Goal: Information Seeking & Learning: Learn about a topic

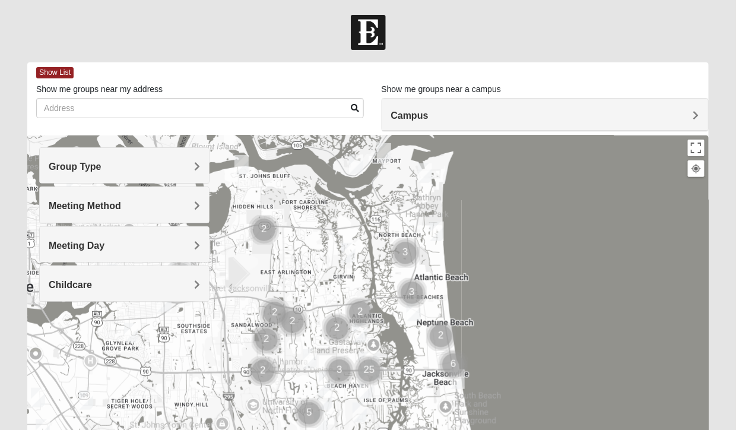
click at [206, 91] on div "Show me groups near my address" at bounding box center [200, 100] width 328 height 35
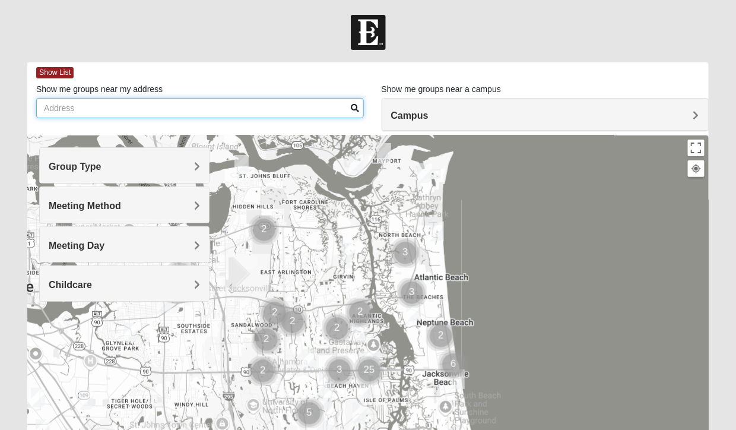
click at [99, 103] on input "Show me groups near my address" at bounding box center [200, 108] width 328 height 20
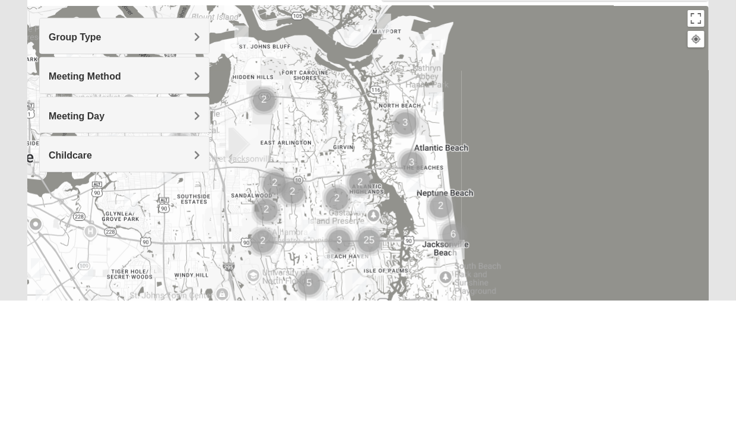
type input "32259"
click at [102, 166] on span "Group Type" at bounding box center [75, 167] width 53 height 10
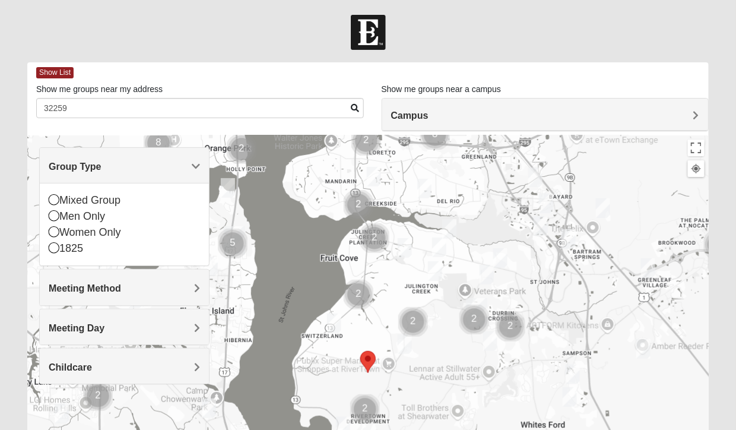
click at [50, 226] on div "Women Only" at bounding box center [124, 232] width 151 height 16
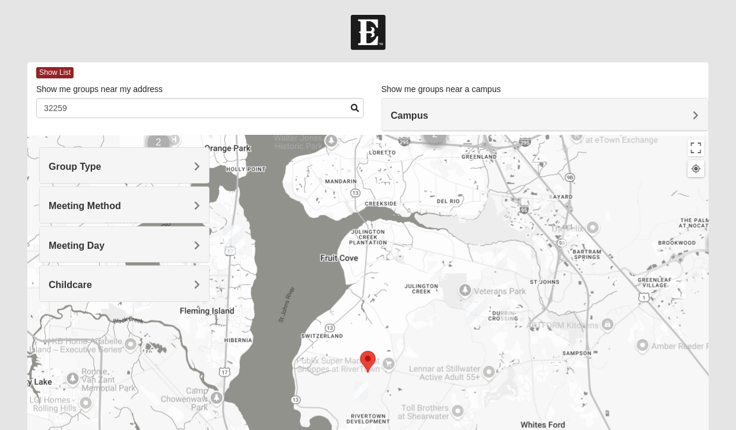
click at [92, 288] on span "Childcare" at bounding box center [70, 285] width 43 height 10
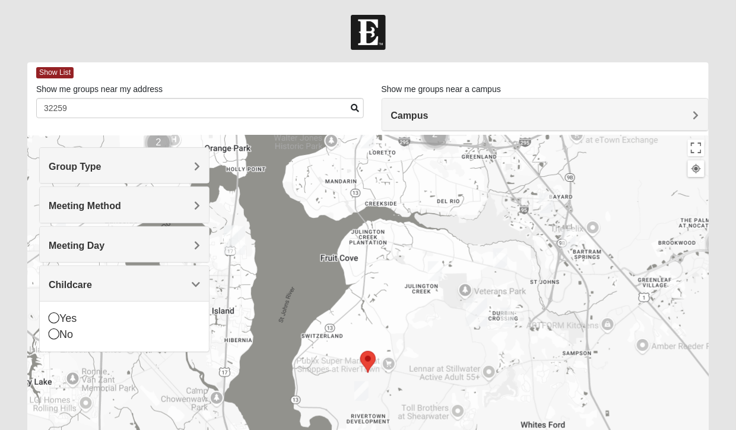
click at [53, 332] on icon at bounding box center [54, 333] width 11 height 11
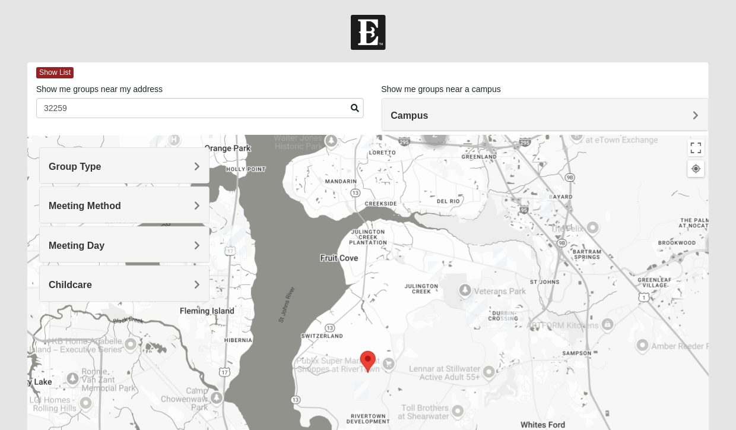
click at [121, 203] on span "Meeting Method" at bounding box center [85, 206] width 72 height 10
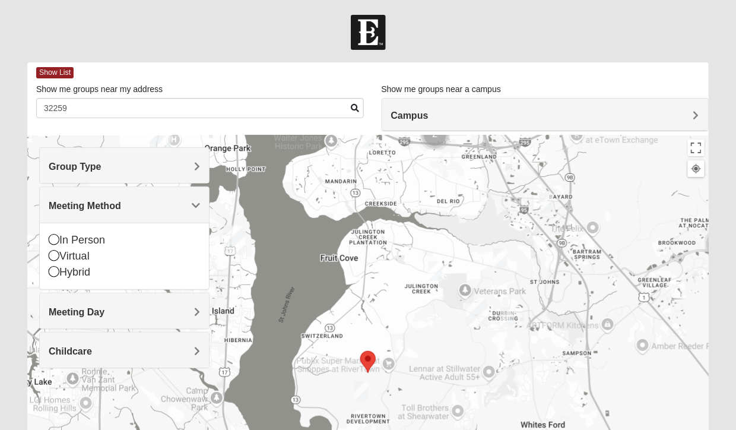
click at [56, 245] on div "In Person" at bounding box center [124, 240] width 151 height 16
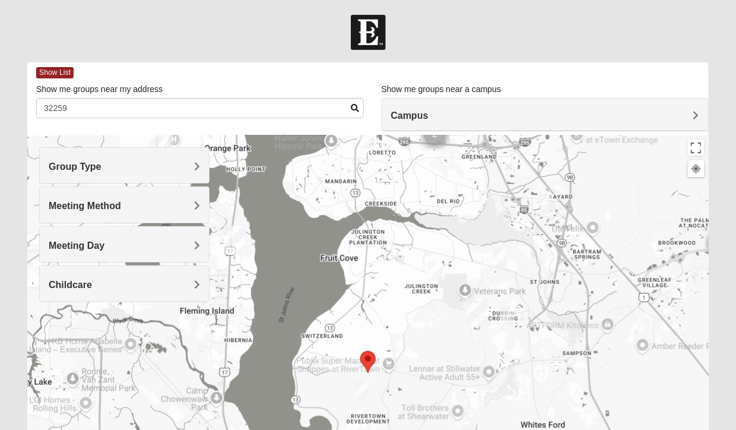
click at [252, 143] on div at bounding box center [368, 372] width 682 height 475
click at [188, 165] on h4 "Group Type" at bounding box center [124, 166] width 151 height 11
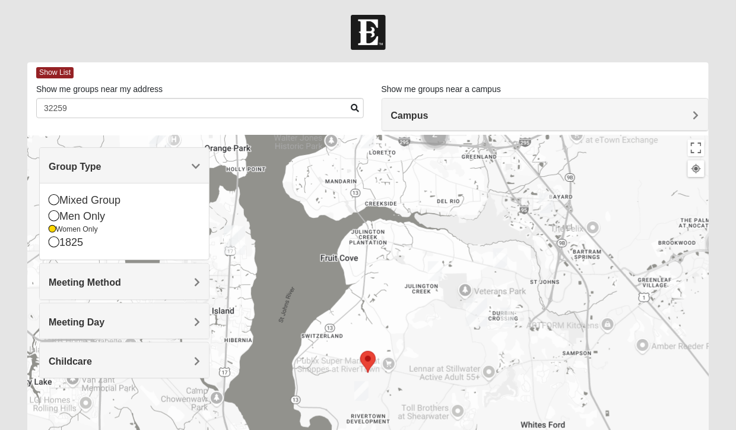
click at [60, 74] on span "Show List" at bounding box center [54, 72] width 37 height 11
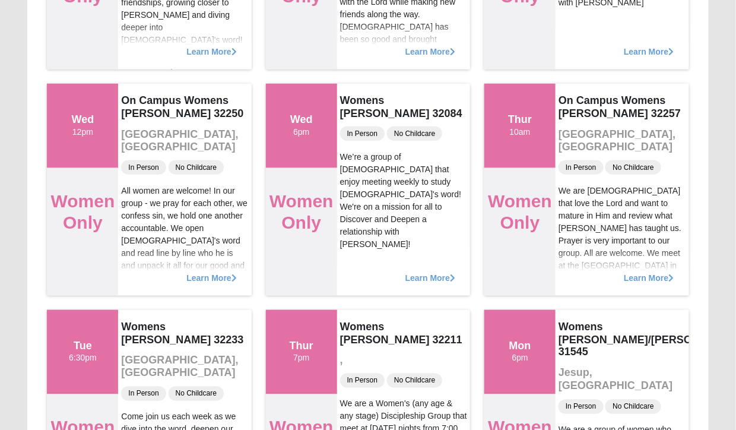
scroll to position [295, 0]
click at [225, 271] on span "Learn More" at bounding box center [211, 271] width 50 height 0
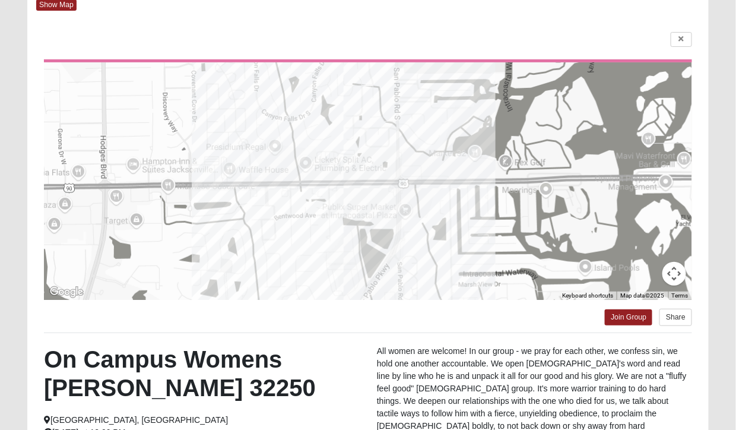
scroll to position [0, 0]
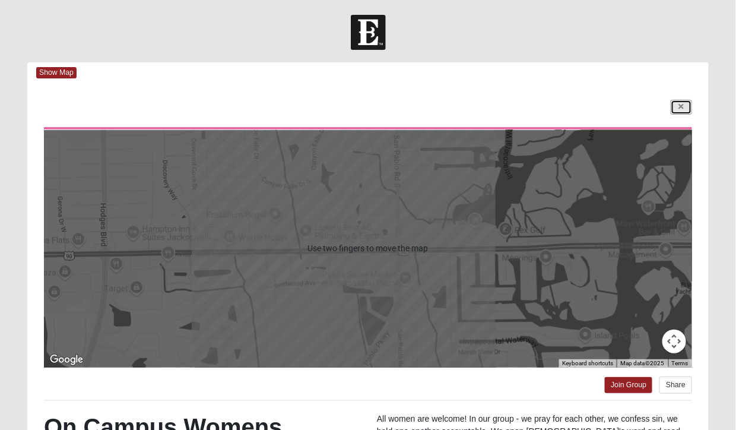
click at [682, 107] on icon at bounding box center [681, 106] width 5 height 7
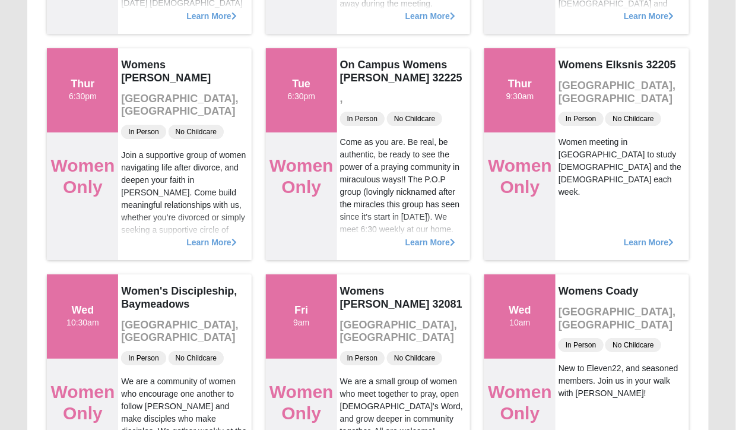
scroll to position [2369, 0]
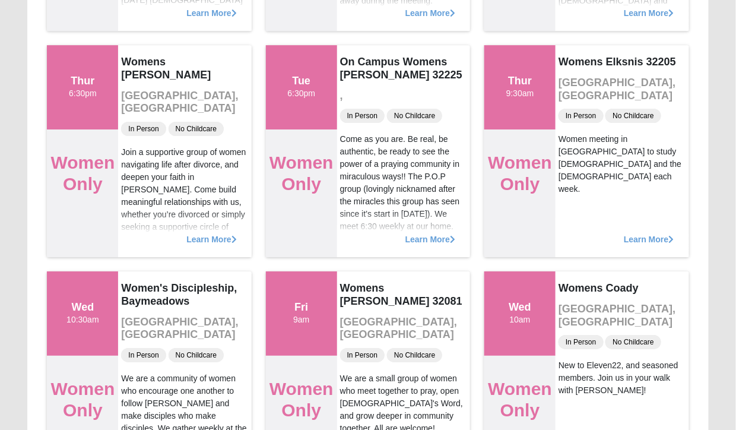
click at [220, 233] on span "Learn More" at bounding box center [211, 233] width 50 height 0
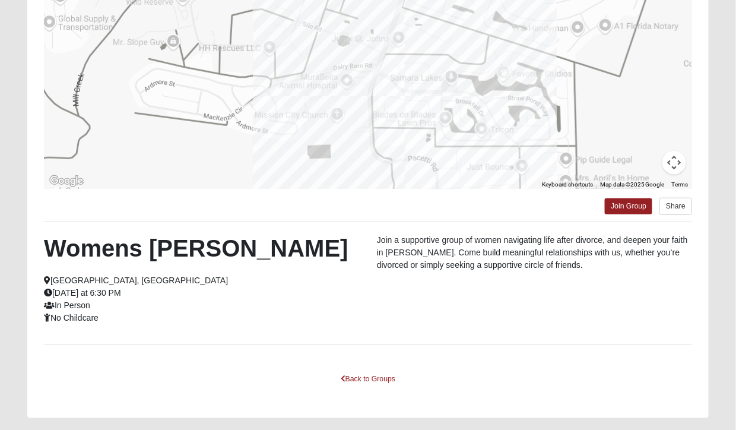
scroll to position [208, 0]
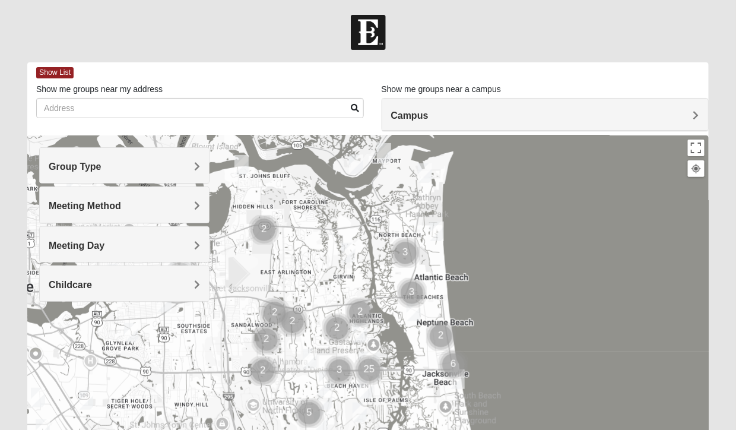
click at [206, 160] on div "Group Type" at bounding box center [124, 165] width 169 height 35
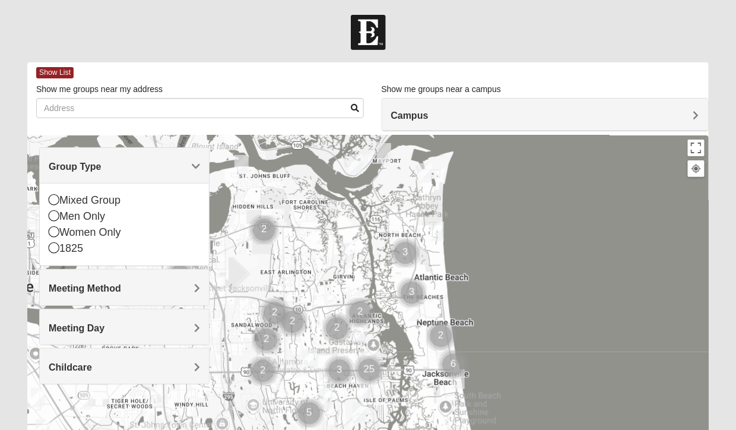
click at [49, 228] on icon at bounding box center [54, 231] width 11 height 11
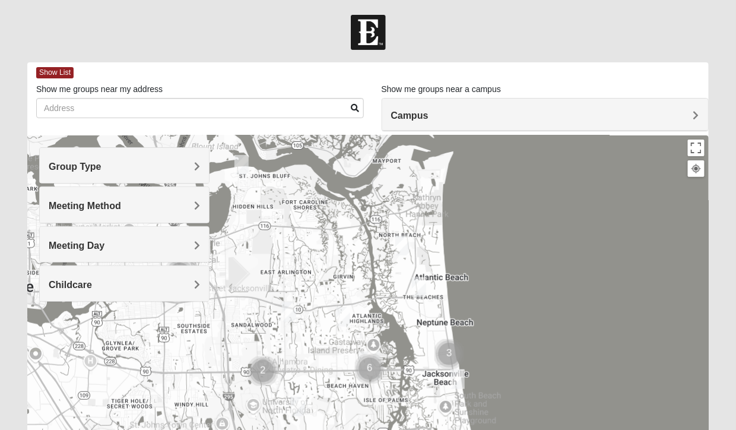
click at [211, 202] on div at bounding box center [368, 372] width 682 height 475
click at [121, 207] on span "Meeting Method" at bounding box center [85, 206] width 72 height 10
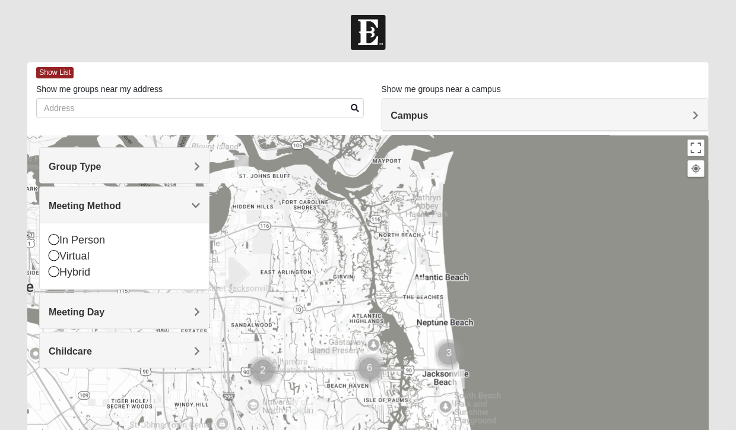
click at [57, 234] on icon at bounding box center [54, 239] width 11 height 11
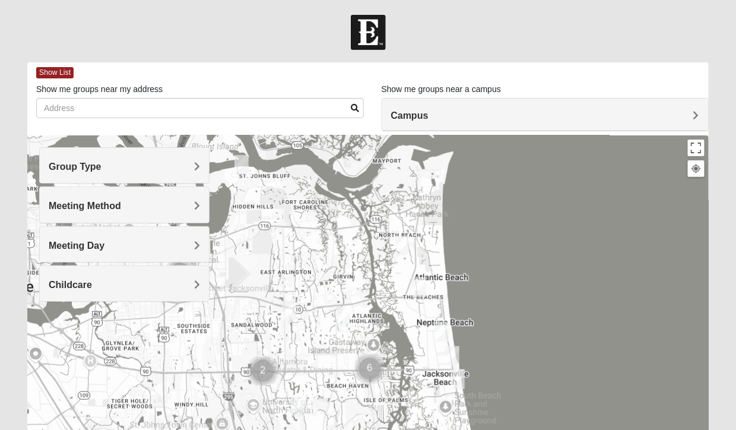
click at [92, 281] on span "Childcare" at bounding box center [70, 285] width 43 height 10
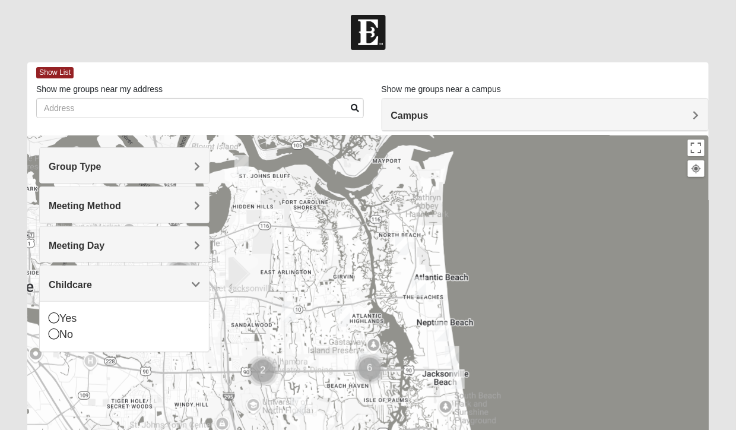
click at [57, 330] on icon at bounding box center [54, 333] width 11 height 11
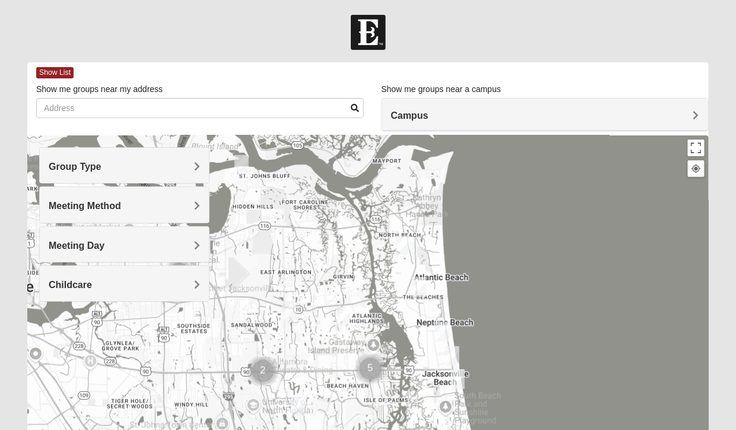
click at [59, 76] on span "Show List" at bounding box center [54, 72] width 37 height 11
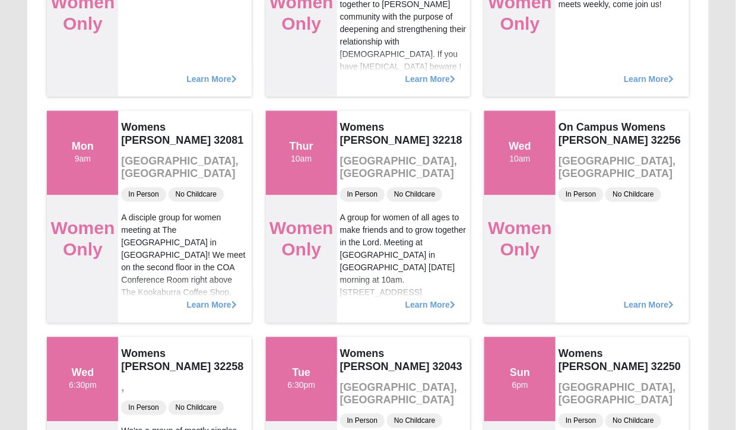
scroll to position [1851, 0]
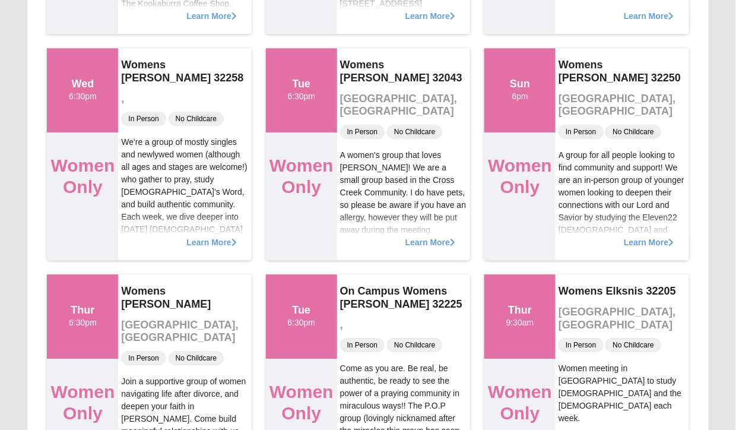
click at [713, 319] on div "Show Map Loading Groups Keywords Filter Additional Filters Campus Arlington Bay…" at bounding box center [367, 345] width 699 height 4845
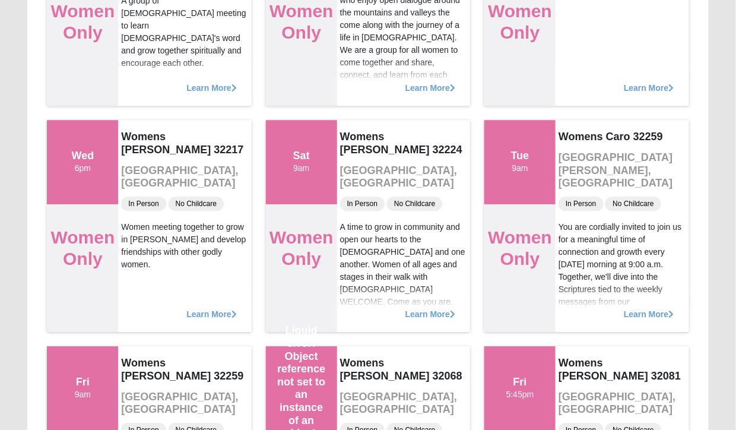
scroll to position [3442, 0]
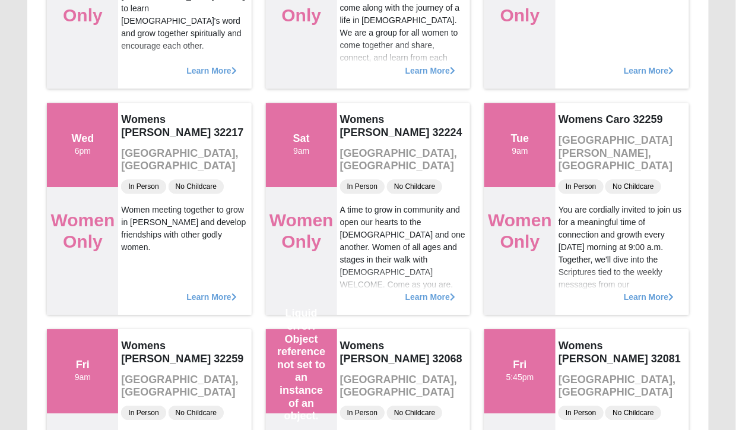
click at [523, 152] on div "Tue 9am" at bounding box center [520, 145] width 18 height 26
click at [666, 291] on span "Learn More" at bounding box center [649, 291] width 50 height 0
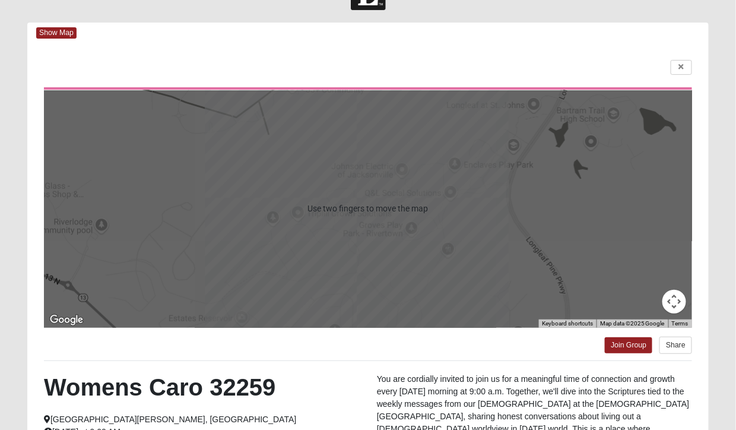
scroll to position [39, 0]
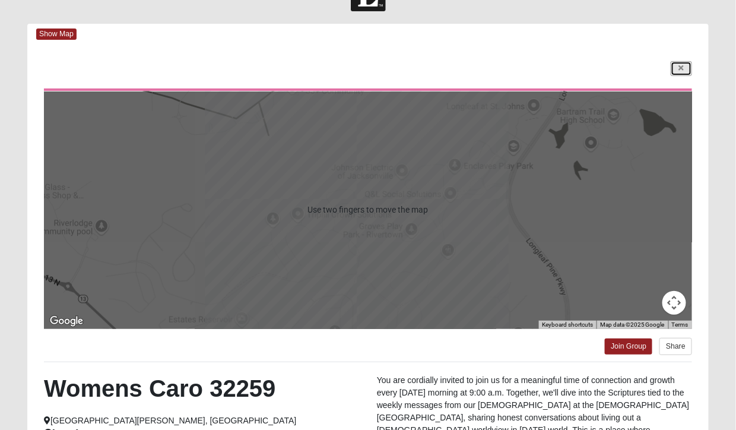
click at [679, 68] on icon at bounding box center [681, 68] width 5 height 7
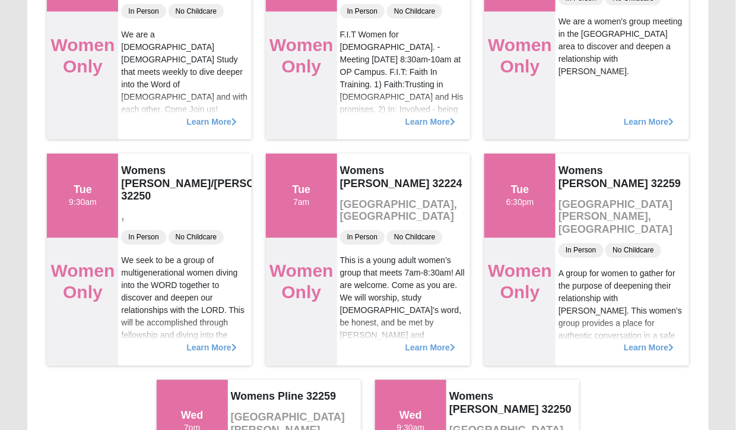
scroll to position [4300, 0]
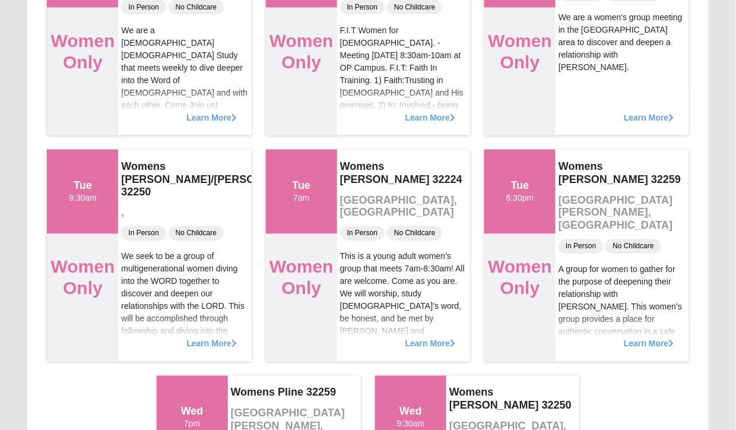
click at [657, 338] on span "Learn More" at bounding box center [649, 338] width 50 height 0
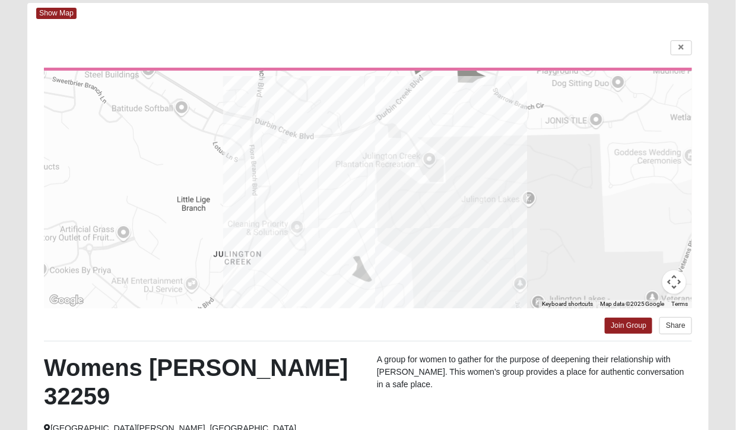
scroll to position [0, 0]
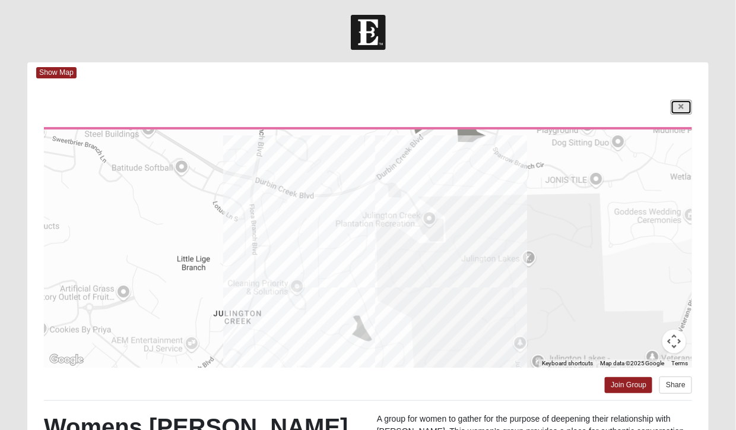
click at [691, 103] on link at bounding box center [681, 107] width 21 height 15
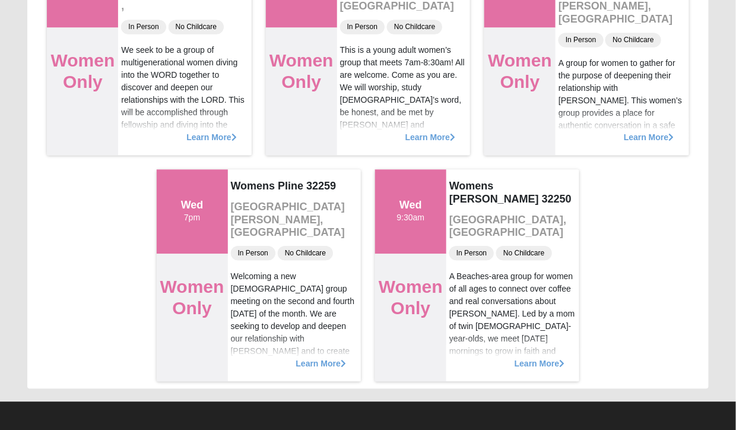
scroll to position [4508, 0]
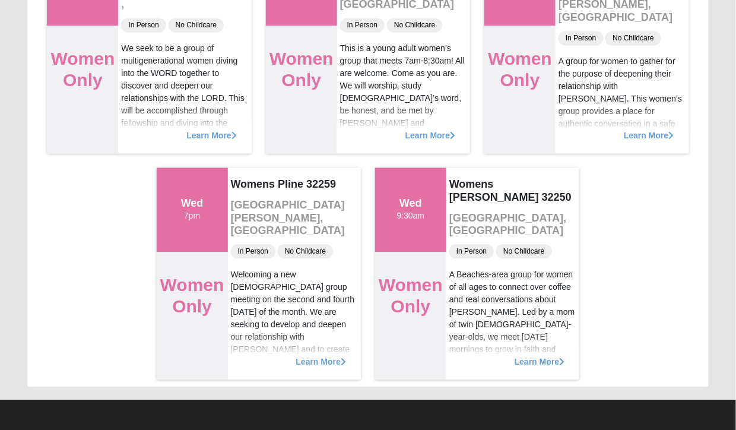
click at [327, 356] on span "Learn More" at bounding box center [321, 356] width 50 height 0
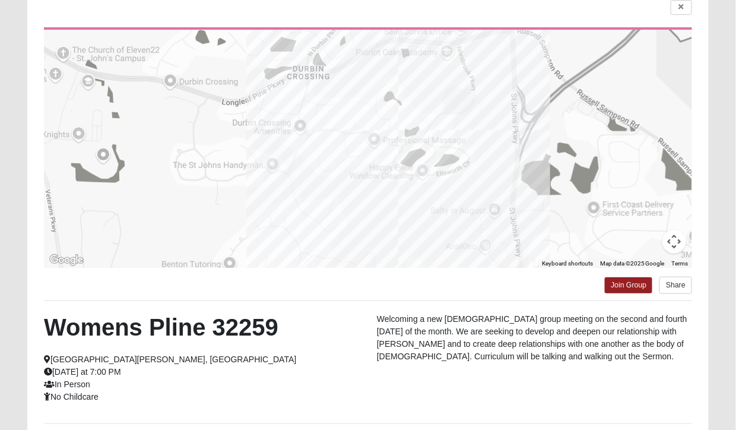
scroll to position [0, 0]
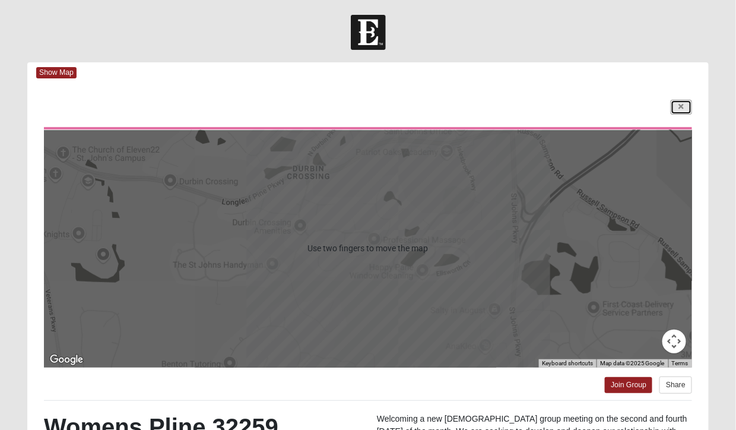
click at [678, 107] on link at bounding box center [681, 107] width 21 height 15
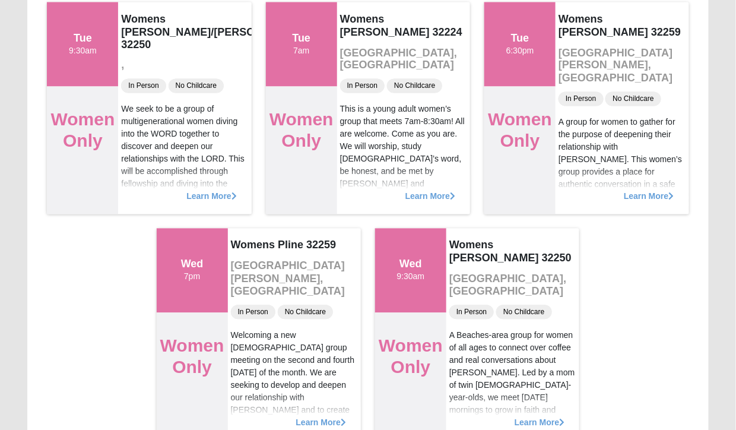
scroll to position [4508, 0]
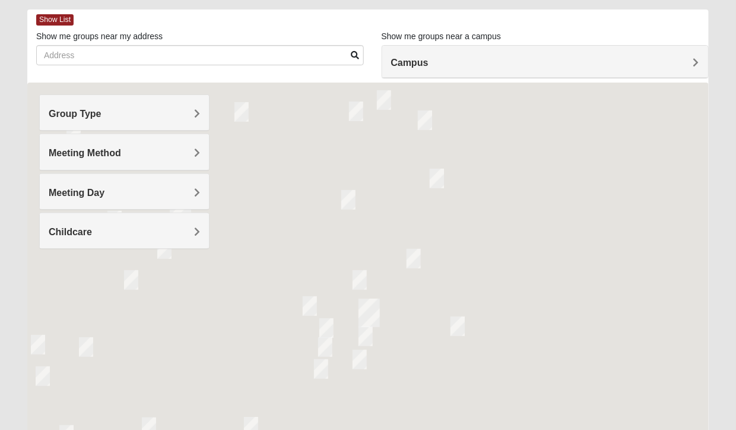
scroll to position [58, 0]
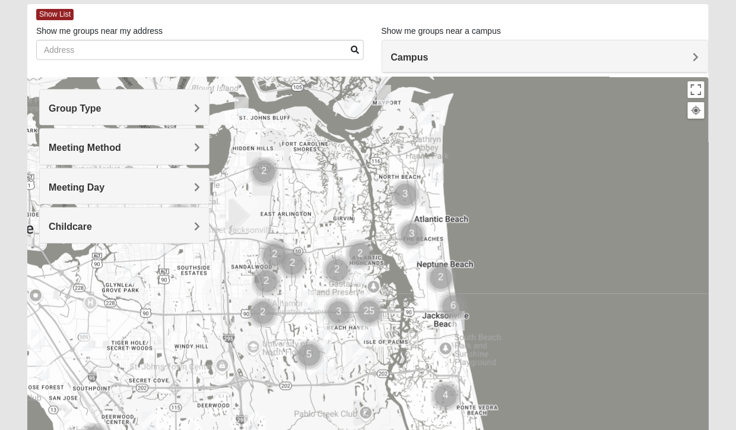
click at [191, 107] on h4 "Group Type" at bounding box center [124, 108] width 151 height 11
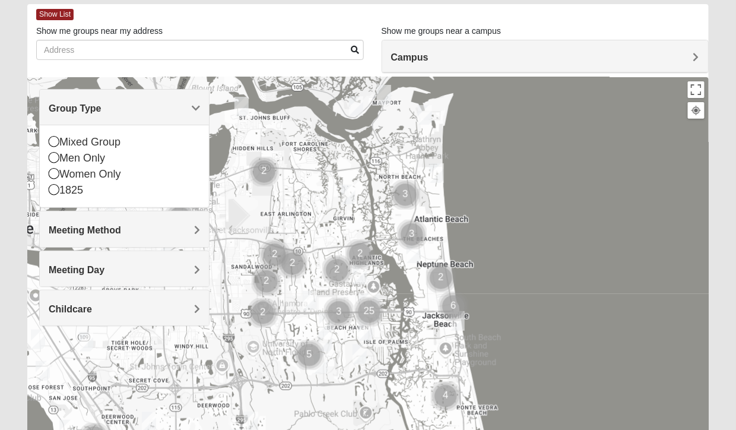
click at [59, 170] on div "Women Only" at bounding box center [124, 174] width 151 height 16
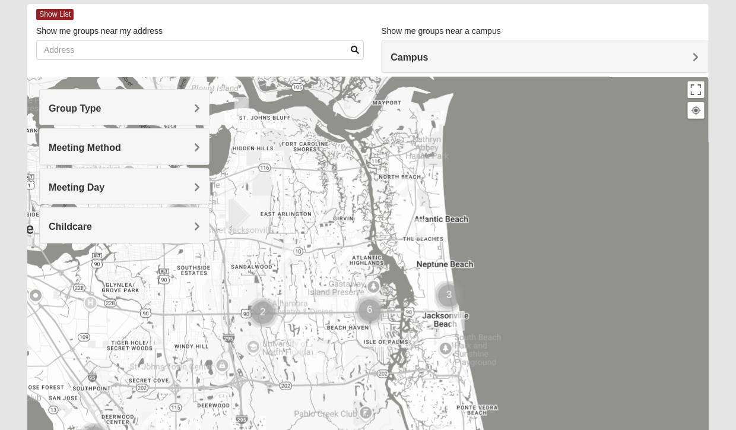
click at [202, 141] on div "Meeting Method" at bounding box center [124, 146] width 169 height 35
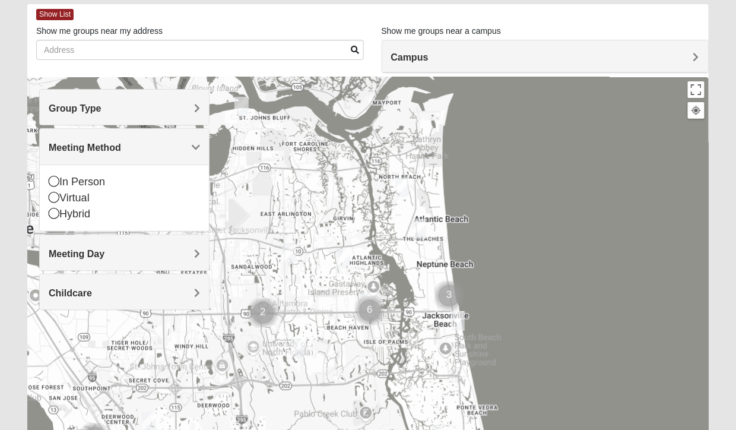
click at [58, 176] on icon at bounding box center [54, 181] width 11 height 11
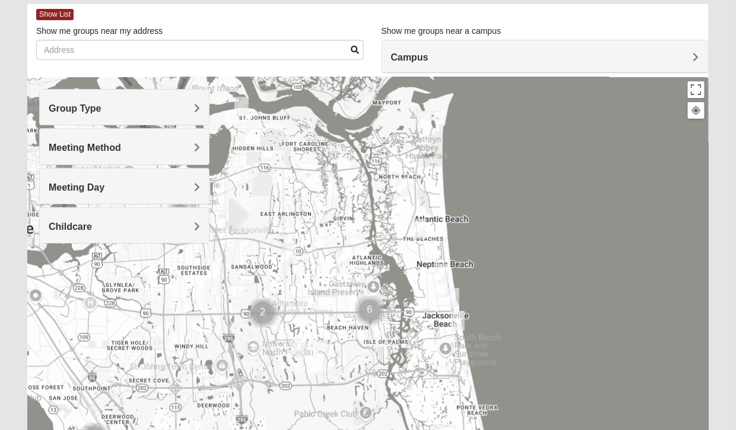
click at [205, 216] on div "Childcare" at bounding box center [124, 225] width 169 height 35
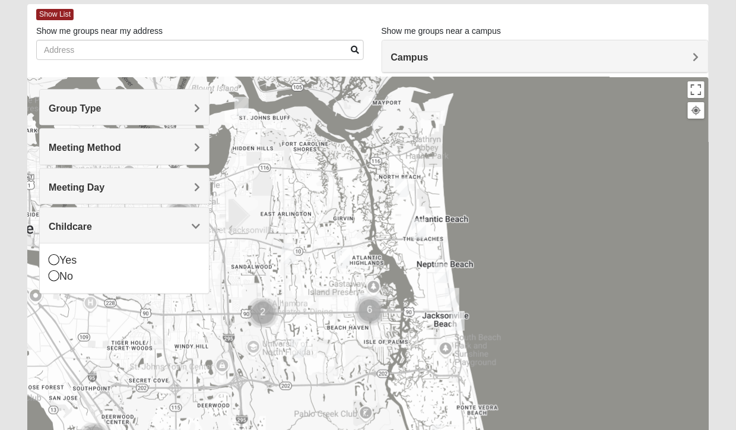
click at [57, 273] on icon at bounding box center [54, 275] width 11 height 11
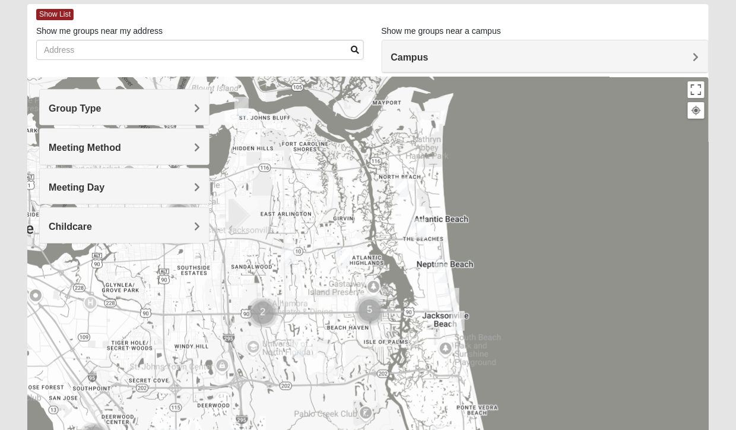
click at [53, 11] on span "Show List" at bounding box center [54, 14] width 37 height 11
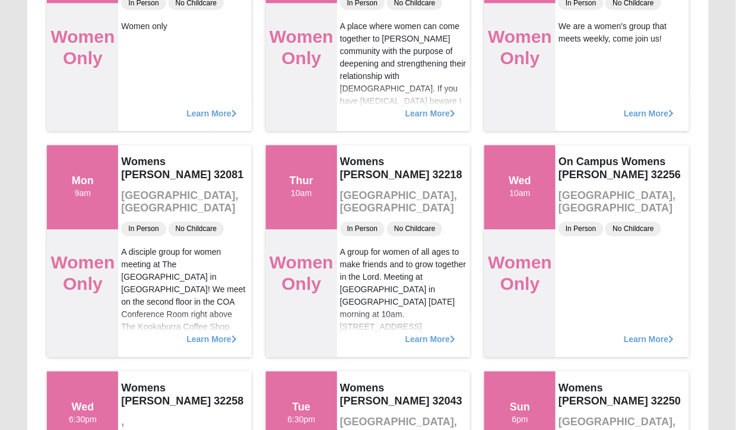
scroll to position [1817, 0]
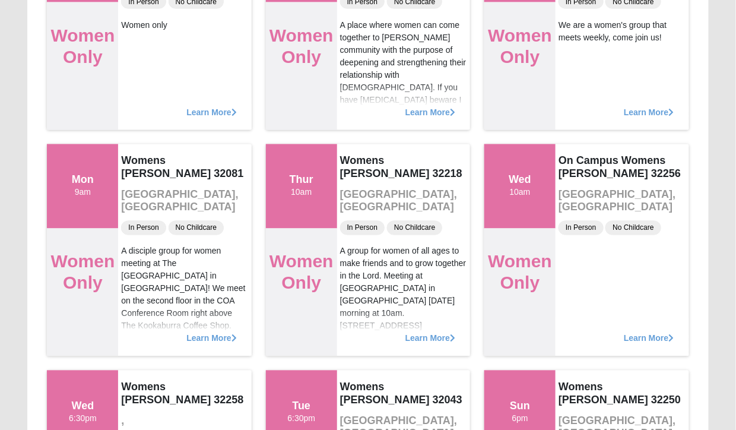
click at [680, 338] on div "Learn More" at bounding box center [622, 333] width 133 height 48
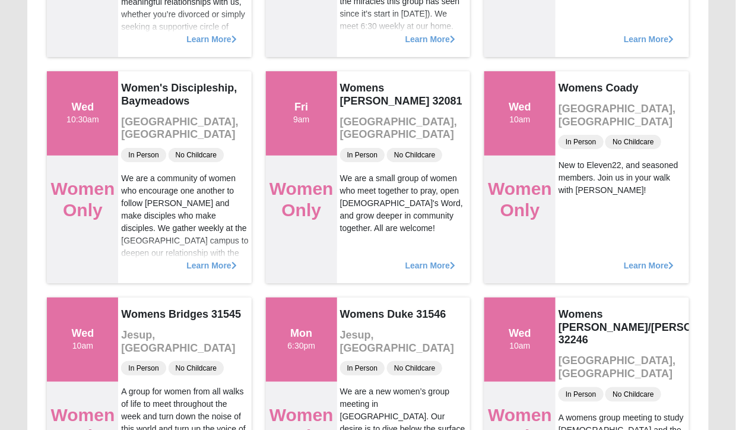
scroll to position [2563, 0]
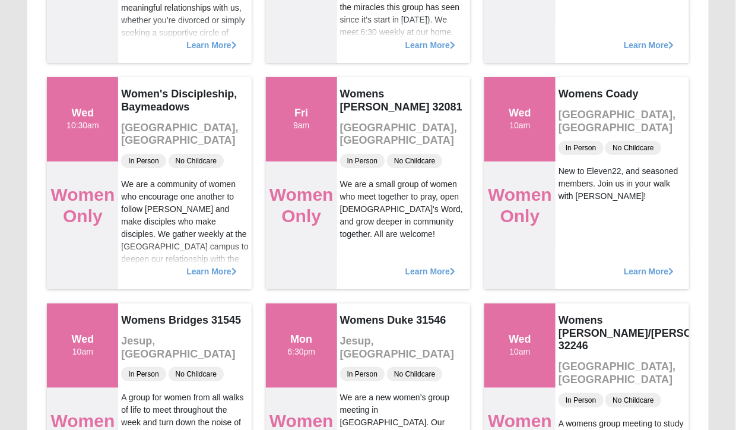
click at [670, 254] on div "Learn More" at bounding box center [622, 266] width 133 height 48
click at [658, 265] on span "Learn More" at bounding box center [649, 265] width 50 height 0
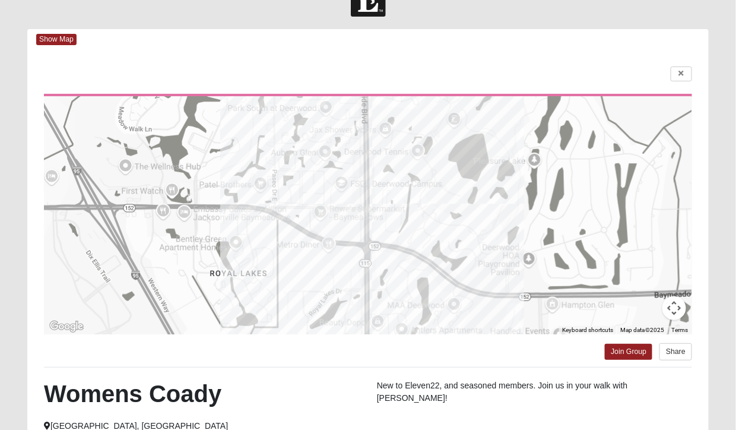
scroll to position [0, 0]
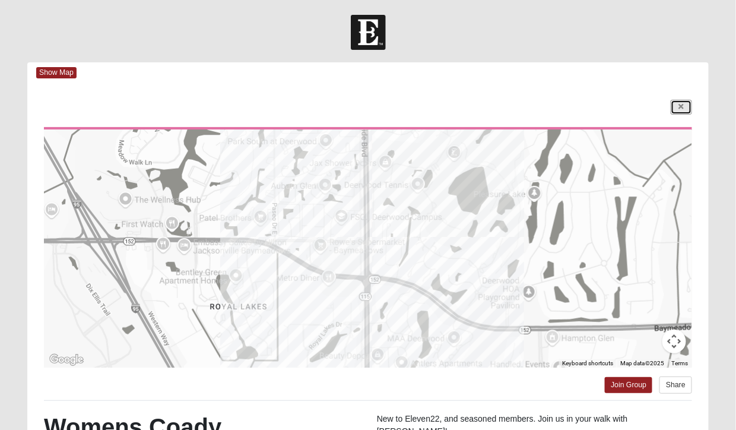
click at [682, 105] on icon at bounding box center [681, 106] width 5 height 7
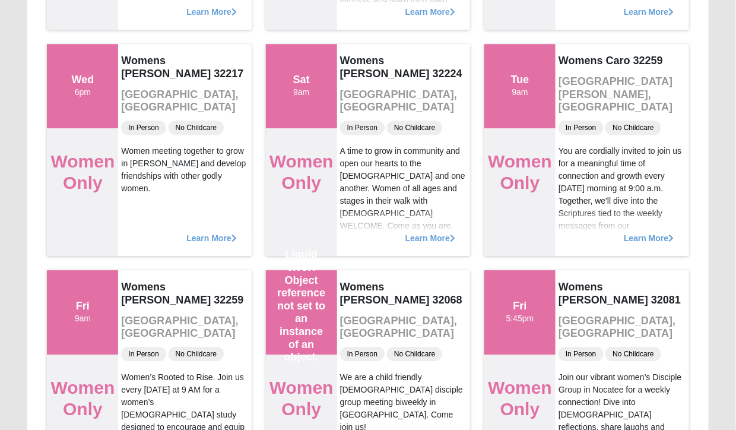
scroll to position [3506, 0]
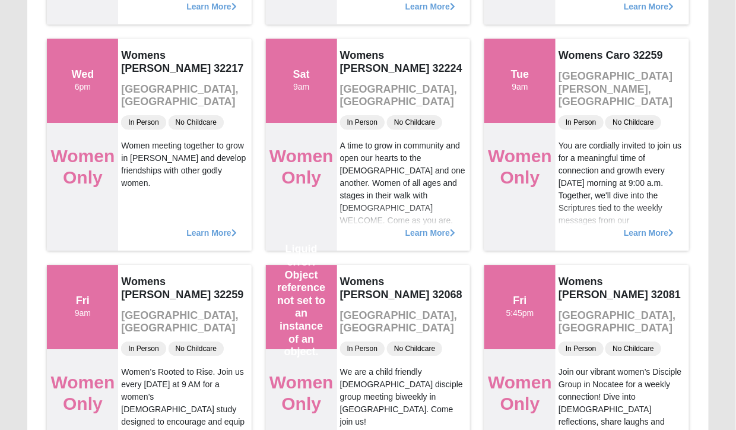
click at [655, 227] on span "Learn More" at bounding box center [649, 227] width 50 height 0
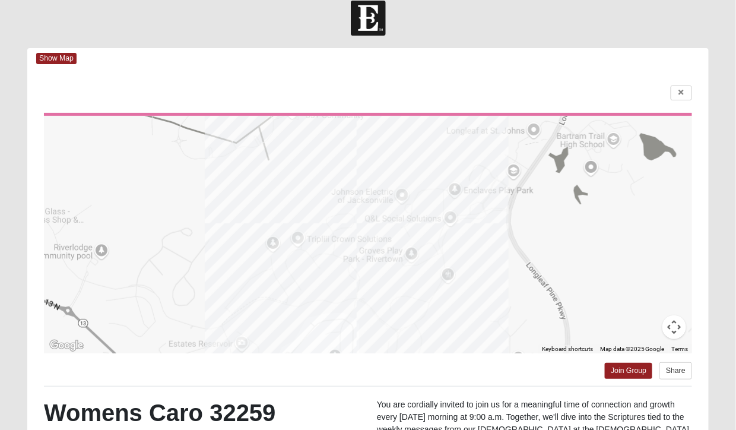
scroll to position [0, 0]
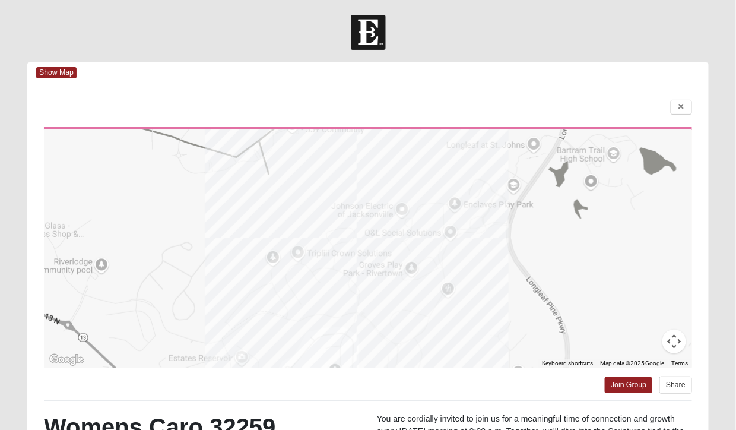
click at [364, 229] on div at bounding box center [368, 249] width 648 height 238
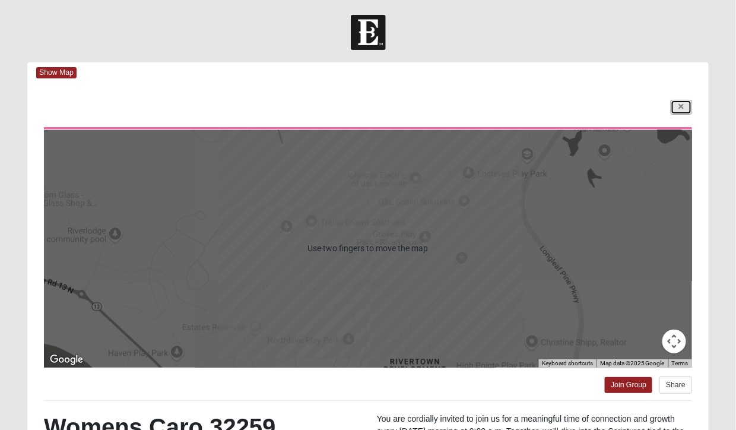
click at [686, 107] on link at bounding box center [681, 107] width 21 height 15
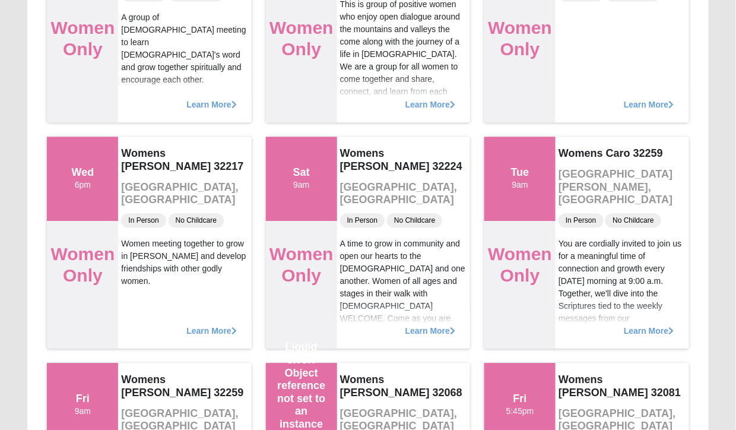
scroll to position [3405, 0]
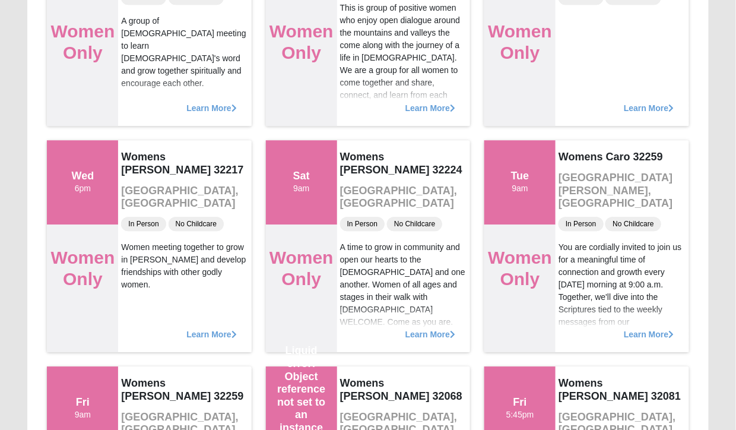
click at [659, 328] on div "Learn More" at bounding box center [622, 329] width 133 height 48
click at [656, 328] on span "Learn More" at bounding box center [649, 328] width 50 height 0
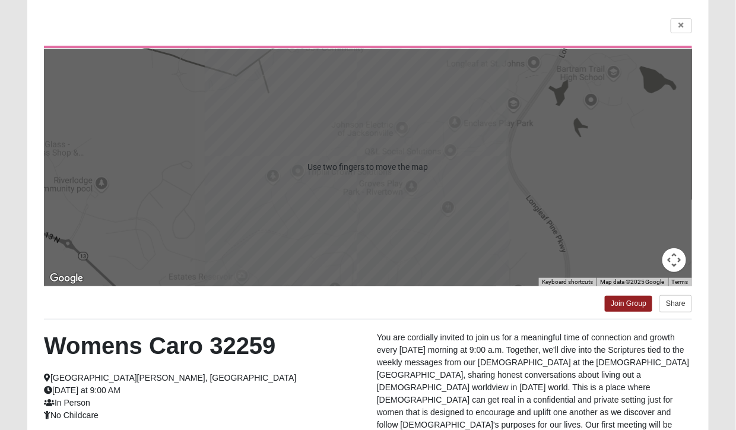
scroll to position [0, 0]
